Goal: Task Accomplishment & Management: Use online tool/utility

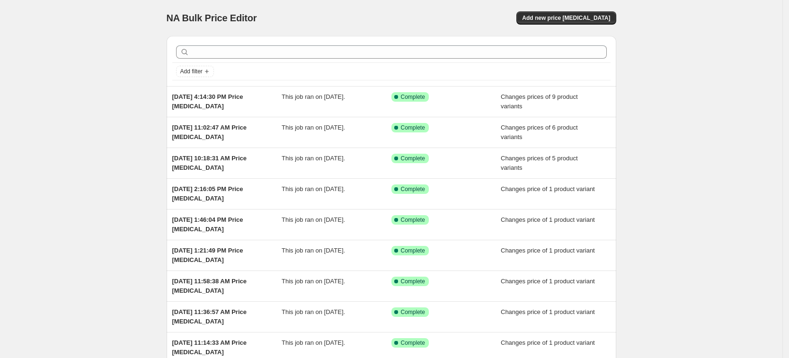
click at [576, 27] on div "NA Bulk Price Editor. This page is ready NA Bulk Price Editor Add new price [ME…" at bounding box center [391, 18] width 449 height 36
click at [578, 19] on span "Add new price [MEDICAL_DATA]" at bounding box center [566, 18] width 88 height 8
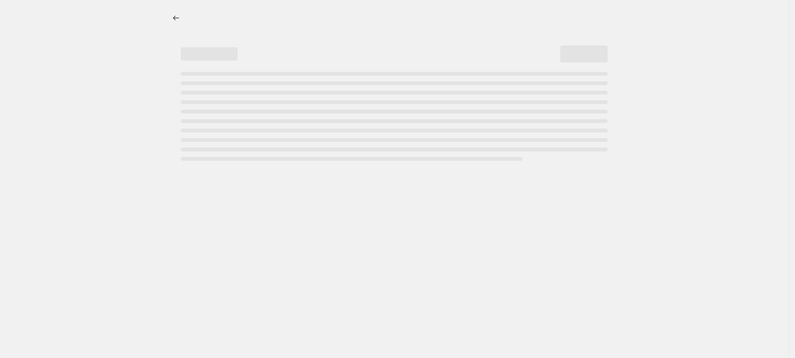
select select "percentage"
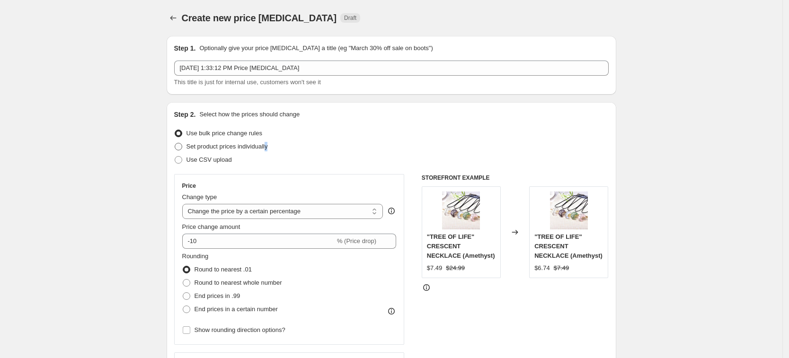
click at [268, 144] on span "Set product prices individually" at bounding box center [226, 146] width 81 height 7
click at [241, 143] on label "Set product prices individually" at bounding box center [221, 146] width 94 height 13
click at [175, 143] on input "Set product prices individually" at bounding box center [175, 143] width 0 height 0
radio input "true"
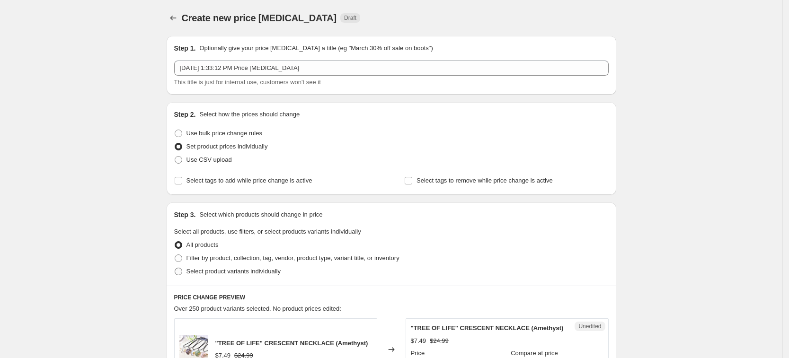
click at [254, 271] on span "Select product variants individually" at bounding box center [233, 271] width 94 height 7
click at [175, 268] on input "Select product variants individually" at bounding box center [175, 268] width 0 height 0
radio input "true"
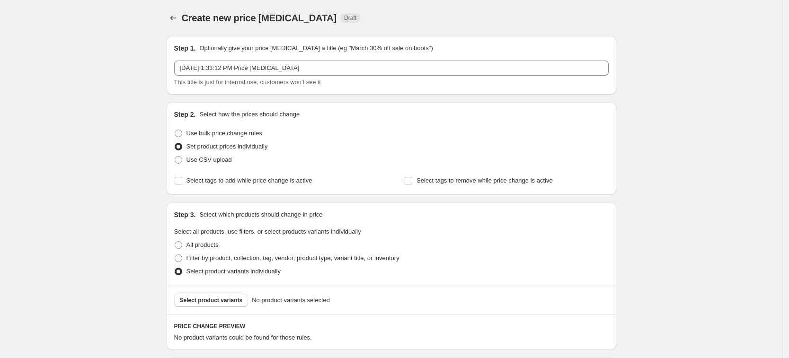
click at [232, 298] on span "Select product variants" at bounding box center [211, 301] width 63 height 8
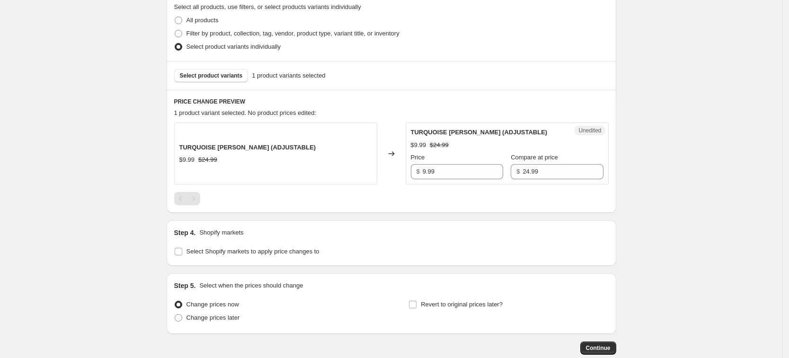
scroll to position [279, 0]
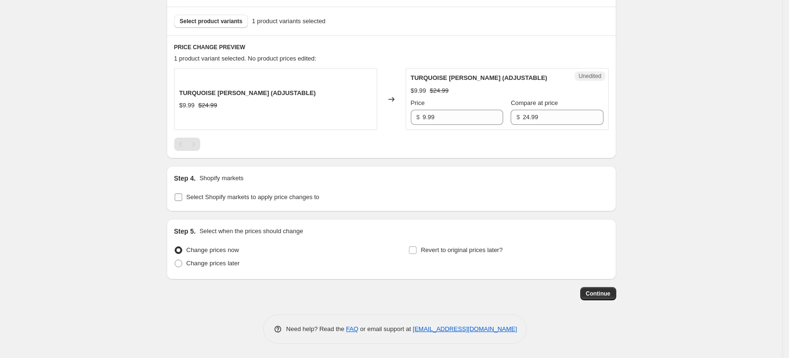
click at [295, 199] on span "Select Shopify markets to apply price changes to" at bounding box center [252, 197] width 133 height 7
click at [182, 199] on input "Select Shopify markets to apply price changes to" at bounding box center [179, 198] width 8 height 8
checkbox input "true"
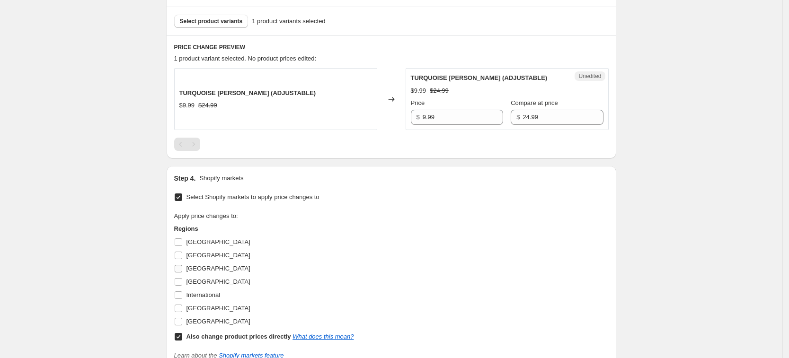
click at [192, 274] on label "[GEOGRAPHIC_DATA]" at bounding box center [212, 268] width 76 height 13
click at [182, 273] on input "[GEOGRAPHIC_DATA]" at bounding box center [179, 269] width 8 height 8
checkbox input "true"
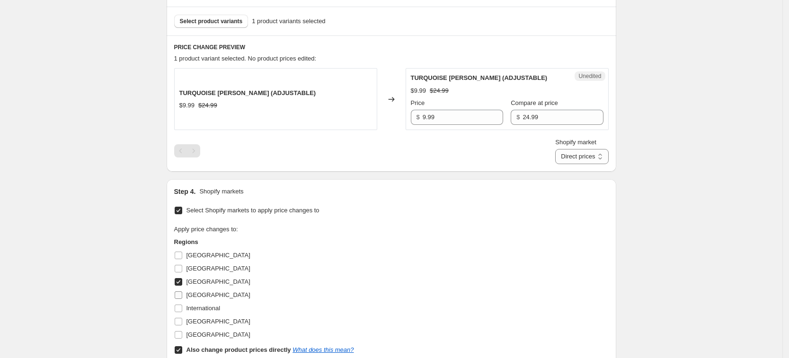
click at [199, 295] on span "[GEOGRAPHIC_DATA]" at bounding box center [218, 294] width 64 height 7
click at [182, 295] on input "[GEOGRAPHIC_DATA]" at bounding box center [179, 295] width 8 height 8
checkbox input "true"
click at [210, 322] on span "[GEOGRAPHIC_DATA]" at bounding box center [218, 321] width 64 height 7
click at [182, 322] on input "[GEOGRAPHIC_DATA]" at bounding box center [179, 322] width 8 height 8
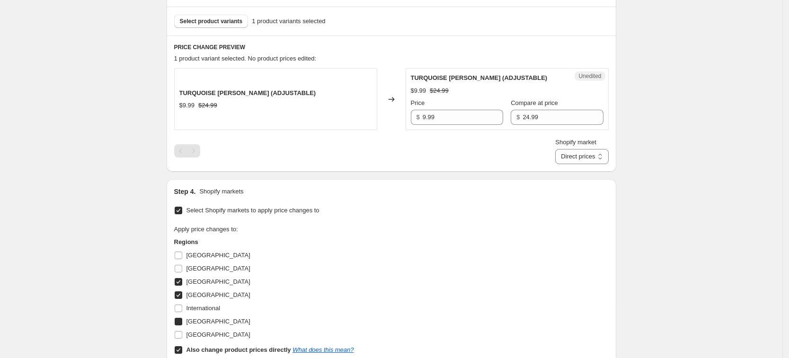
checkbox input "true"
click at [214, 337] on span "[GEOGRAPHIC_DATA]" at bounding box center [218, 334] width 64 height 7
click at [182, 337] on input "[GEOGRAPHIC_DATA]" at bounding box center [179, 335] width 8 height 8
checkbox input "true"
click at [229, 350] on b "Also change product prices directly" at bounding box center [238, 349] width 105 height 7
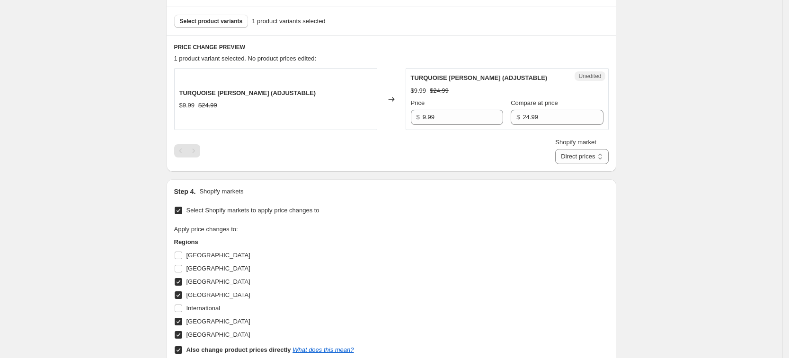
click at [182, 350] on input "Also change product prices directly What does this mean?" at bounding box center [179, 350] width 8 height 8
checkbox input "false"
select select "34367439004"
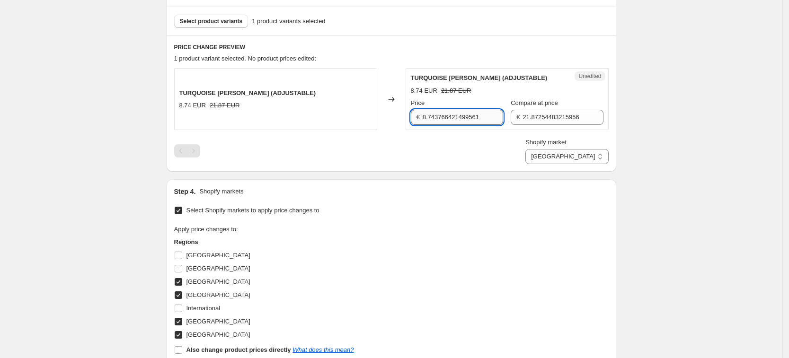
click at [445, 119] on input "8.743766421499561" at bounding box center [463, 117] width 80 height 15
type input "9.99"
click at [562, 112] on input "21.87254483215956" at bounding box center [562, 117] width 80 height 15
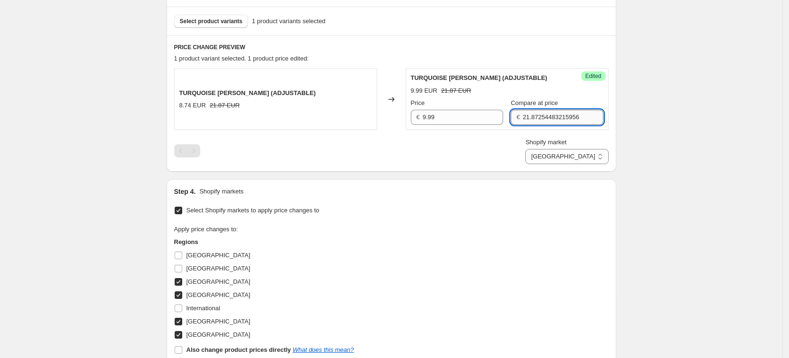
click at [562, 112] on input "21.87254483215956" at bounding box center [562, 117] width 80 height 15
type input "24.99"
click at [517, 154] on div "Shopify market [GEOGRAPHIC_DATA] [GEOGRAPHIC_DATA] [GEOGRAPHIC_DATA] [GEOGRAPHI…" at bounding box center [391, 151] width 434 height 26
click at [593, 159] on select "[GEOGRAPHIC_DATA] [GEOGRAPHIC_DATA] [GEOGRAPHIC_DATA] [GEOGRAPHIC_DATA]" at bounding box center [566, 156] width 83 height 15
select select "34367406236"
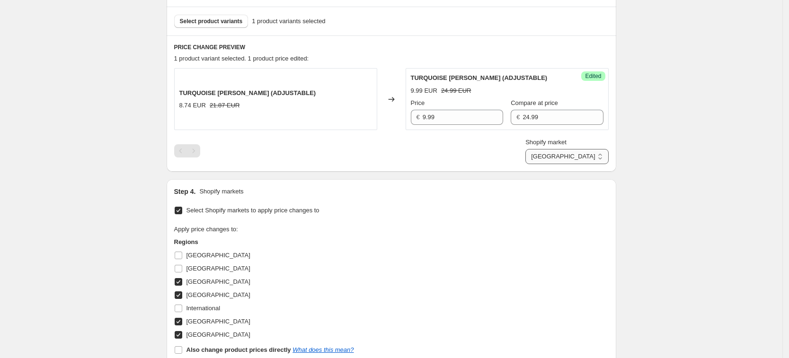
click at [568, 164] on select "[GEOGRAPHIC_DATA] [GEOGRAPHIC_DATA] [GEOGRAPHIC_DATA] [GEOGRAPHIC_DATA]" at bounding box center [566, 156] width 83 height 15
click at [463, 119] on input "8.743766421499561" at bounding box center [463, 117] width 80 height 15
type input "9.99"
click at [558, 123] on input "21.87254483215956" at bounding box center [562, 117] width 80 height 15
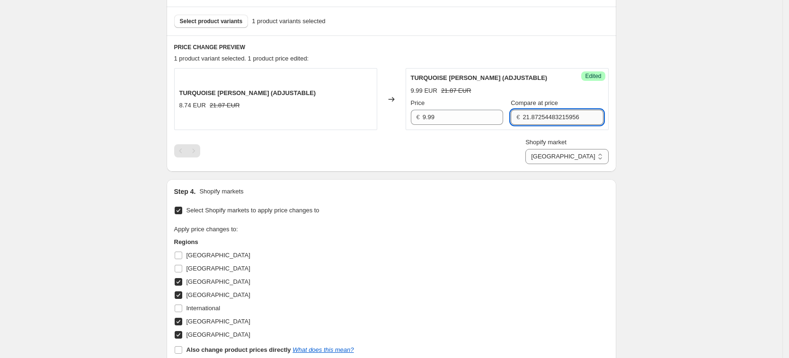
click at [558, 123] on input "21.87254483215956" at bounding box center [562, 117] width 80 height 15
type input "24.99"
click at [528, 139] on div "Shopify market [GEOGRAPHIC_DATA] [GEOGRAPHIC_DATA] [GEOGRAPHIC_DATA] [GEOGRAPHI…" at bounding box center [391, 151] width 434 height 26
drag, startPoint x: 572, startPoint y: 150, endPoint x: 579, endPoint y: 163, distance: 14.8
click at [573, 153] on select "[GEOGRAPHIC_DATA] [GEOGRAPHIC_DATA] [GEOGRAPHIC_DATA] [GEOGRAPHIC_DATA]" at bounding box center [566, 156] width 83 height 15
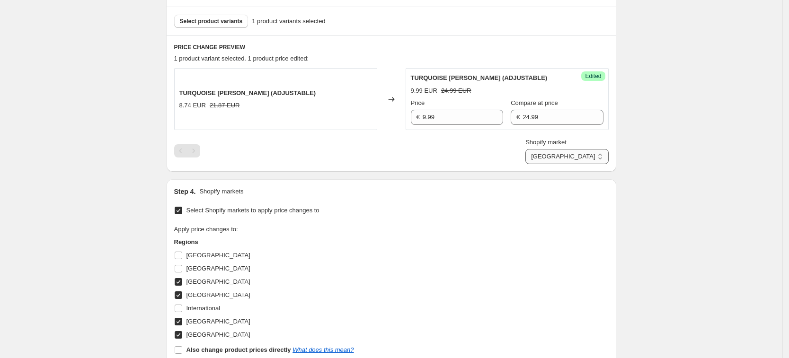
click at [556, 164] on select "[GEOGRAPHIC_DATA] [GEOGRAPHIC_DATA] [GEOGRAPHIC_DATA] [GEOGRAPHIC_DATA]" at bounding box center [566, 156] width 83 height 15
click at [589, 167] on div "PRICE CHANGE PREVIEW 1 product variant selected. No product prices edited: TURQ…" at bounding box center [391, 103] width 449 height 136
click at [592, 163] on select "[GEOGRAPHIC_DATA] [GEOGRAPHIC_DATA] [GEOGRAPHIC_DATA] [GEOGRAPHIC_DATA]" at bounding box center [566, 156] width 83 height 15
select select "34367209628"
click at [547, 164] on select "[GEOGRAPHIC_DATA] [GEOGRAPHIC_DATA] [GEOGRAPHIC_DATA] [GEOGRAPHIC_DATA]" at bounding box center [566, 156] width 83 height 15
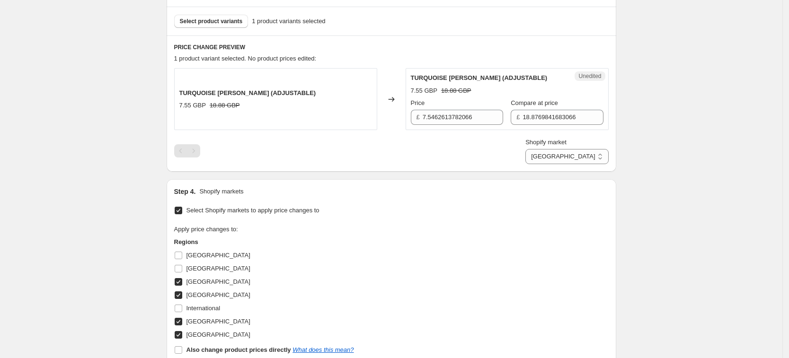
click at [483, 129] on div "Unedited TURQUOISE [PERSON_NAME] (ADJUSTABLE) 7.55 GBP 18.88 GBP Price £ 7.5462…" at bounding box center [506, 99] width 203 height 62
click at [484, 126] on div "Unedited TURQUOISE [PERSON_NAME] (ADJUSTABLE) 7.55 GBP 18.88 GBP Price £ 7.5462…" at bounding box center [506, 99] width 203 height 62
click at [481, 115] on input "7.5462613782066" at bounding box center [463, 117] width 80 height 15
type input "9.99"
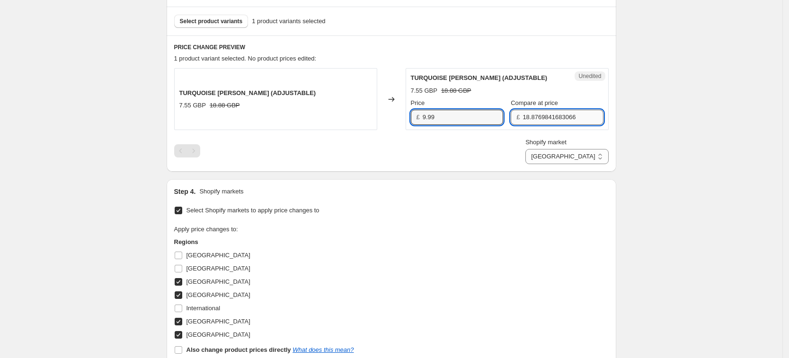
click at [554, 122] on input "18.8769841683066" at bounding box center [562, 117] width 80 height 15
type input "24.99"
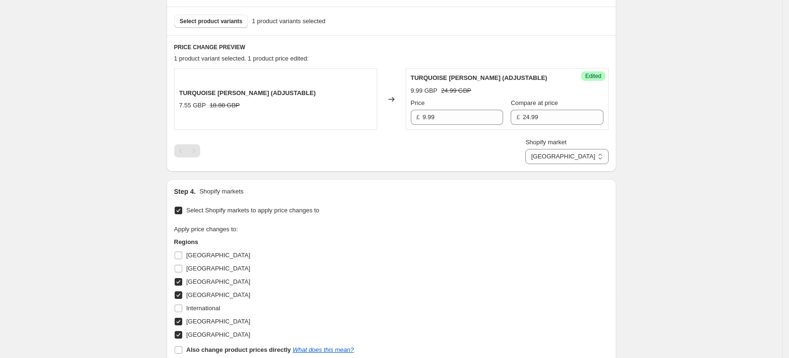
click at [523, 150] on div "Shopify market [GEOGRAPHIC_DATA] [GEOGRAPHIC_DATA] [GEOGRAPHIC_DATA] [GEOGRAPHI…" at bounding box center [391, 151] width 434 height 26
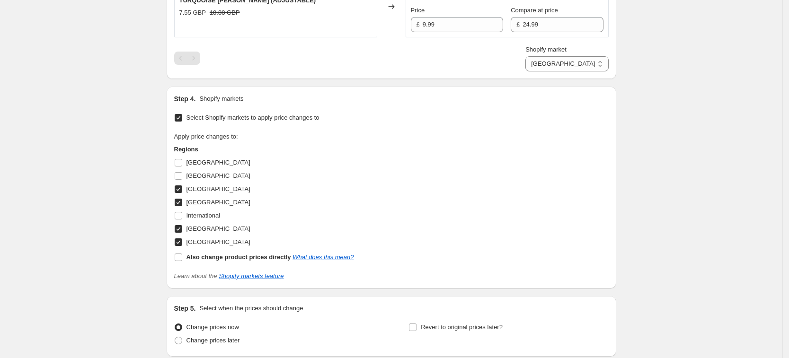
scroll to position [449, 0]
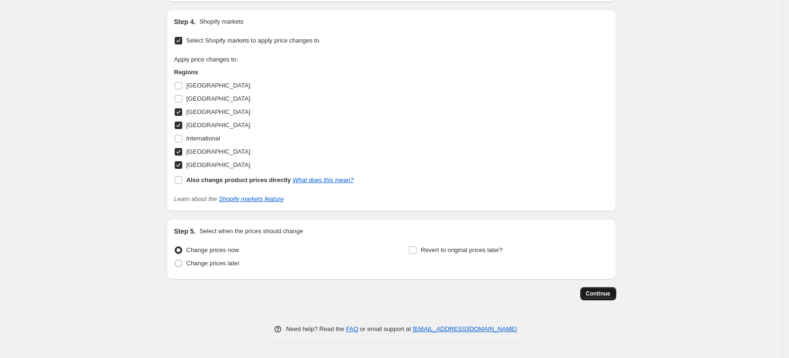
click at [591, 287] on button "Continue" at bounding box center [598, 293] width 36 height 13
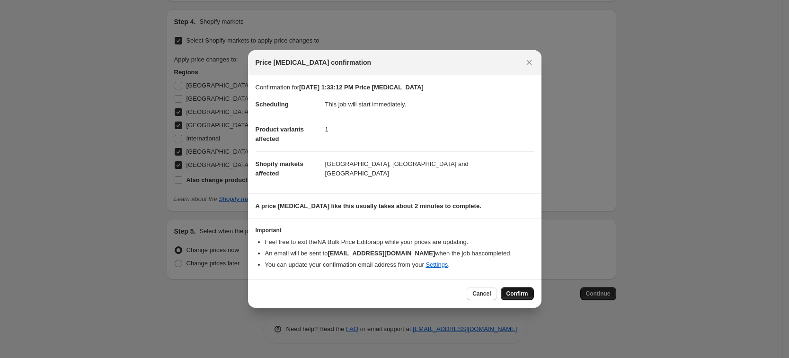
click at [510, 297] on span "Confirm" at bounding box center [517, 294] width 22 height 8
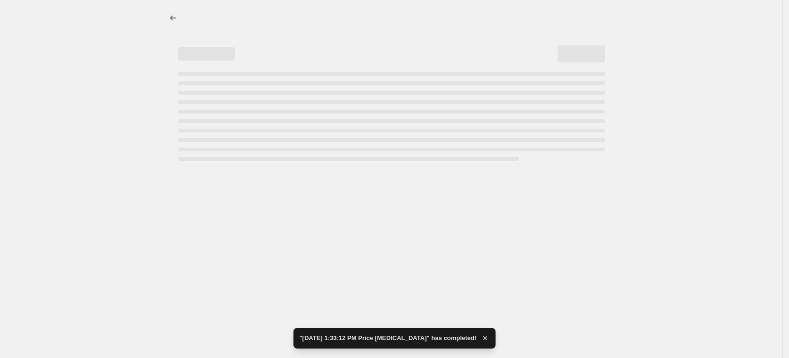
select select "34367209628"
